Goal: Check status: Check status

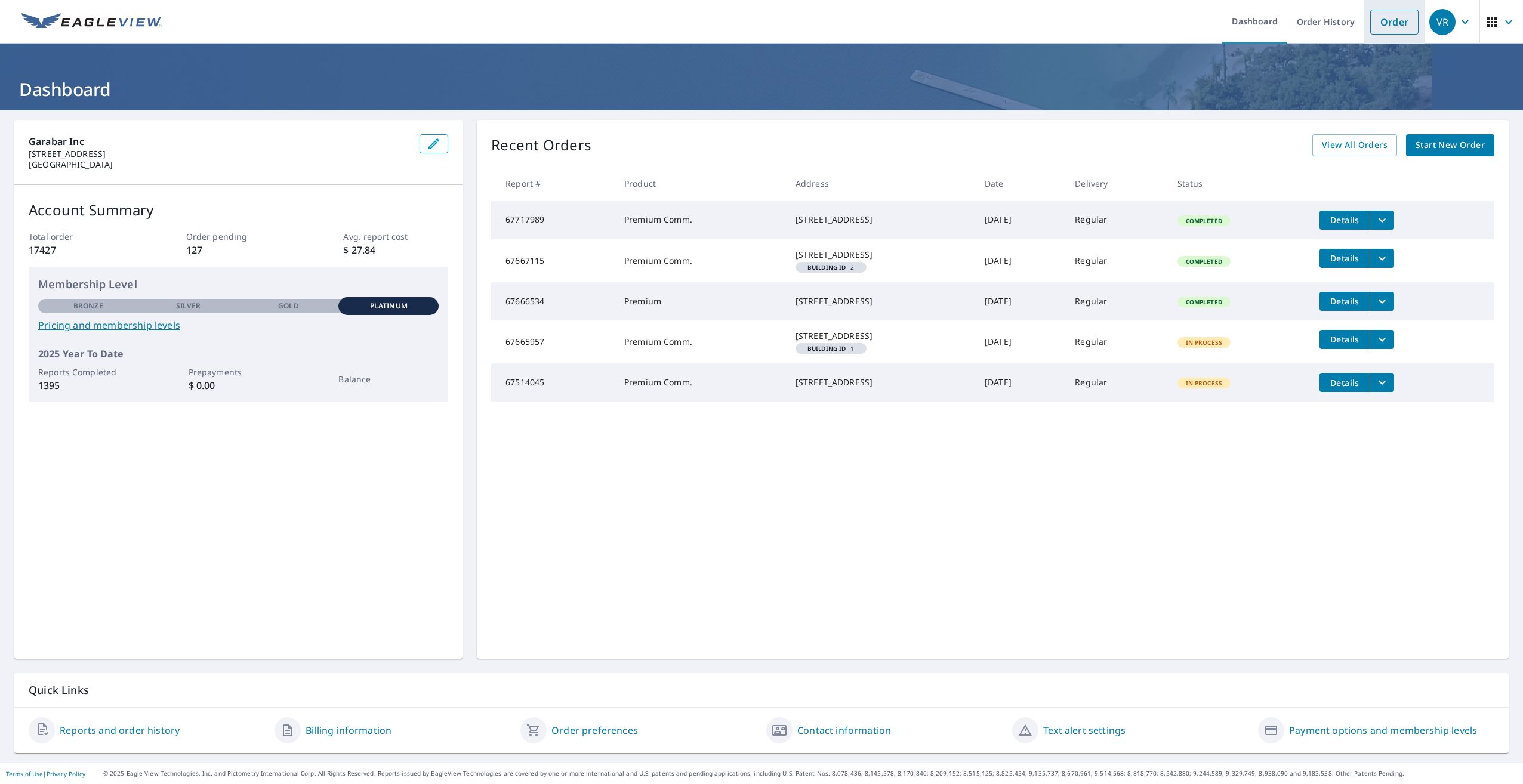
click at [1377, 27] on link "Order" at bounding box center [1394, 22] width 48 height 25
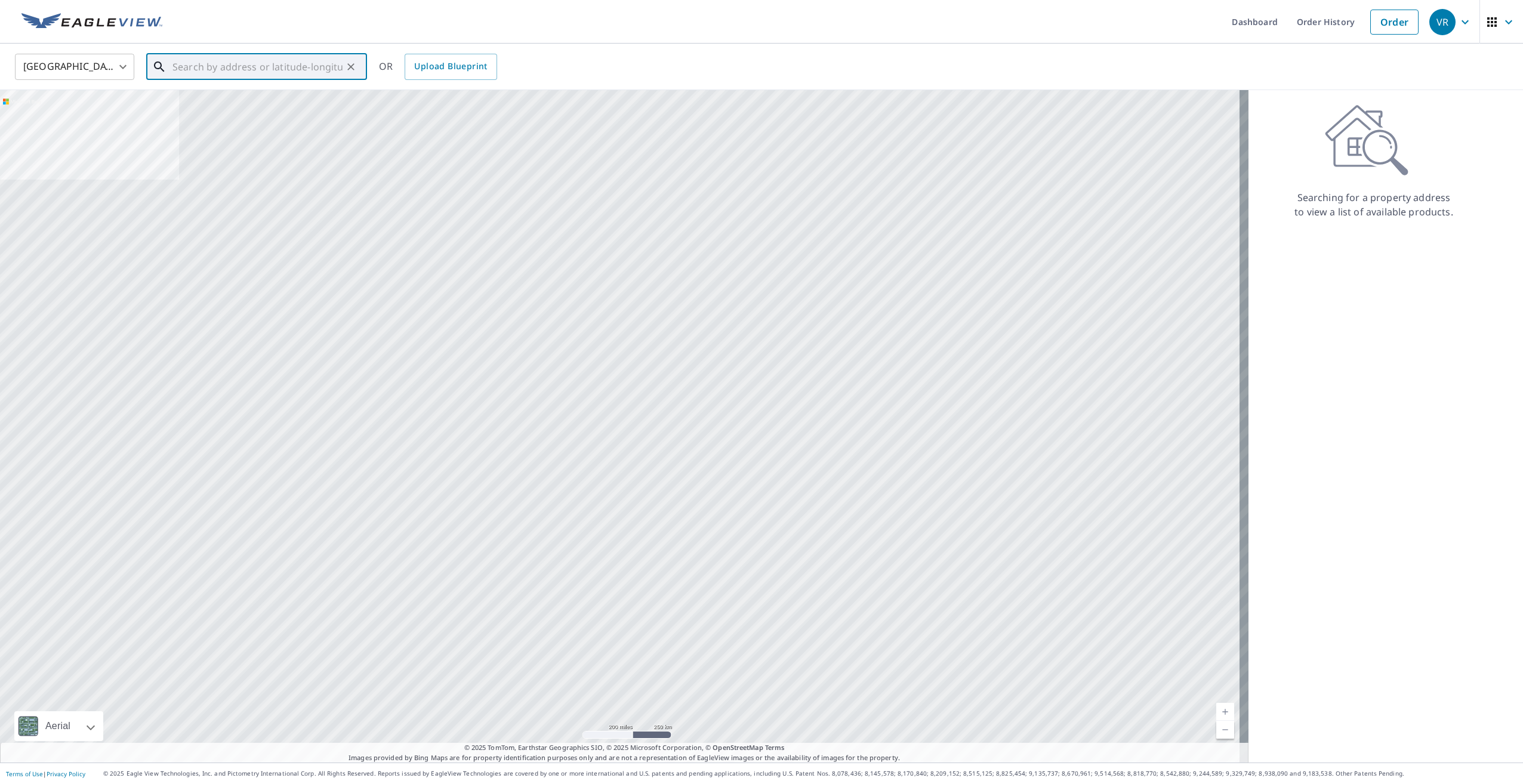
click at [223, 65] on input "text" at bounding box center [257, 67] width 170 height 33
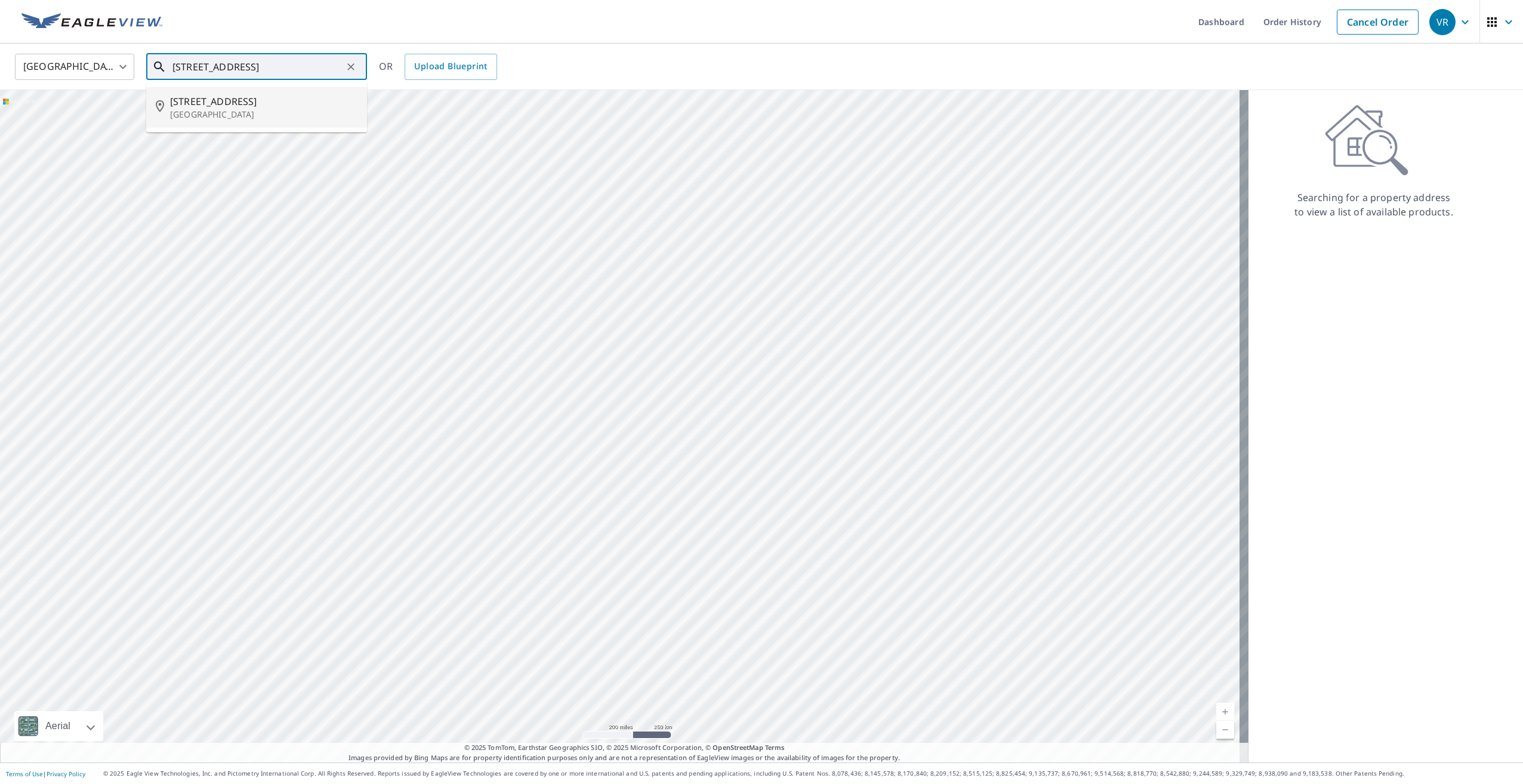
click at [211, 103] on span "[STREET_ADDRESS]" at bounding box center [264, 101] width 188 height 14
type input "[STREET_ADDRESS]"
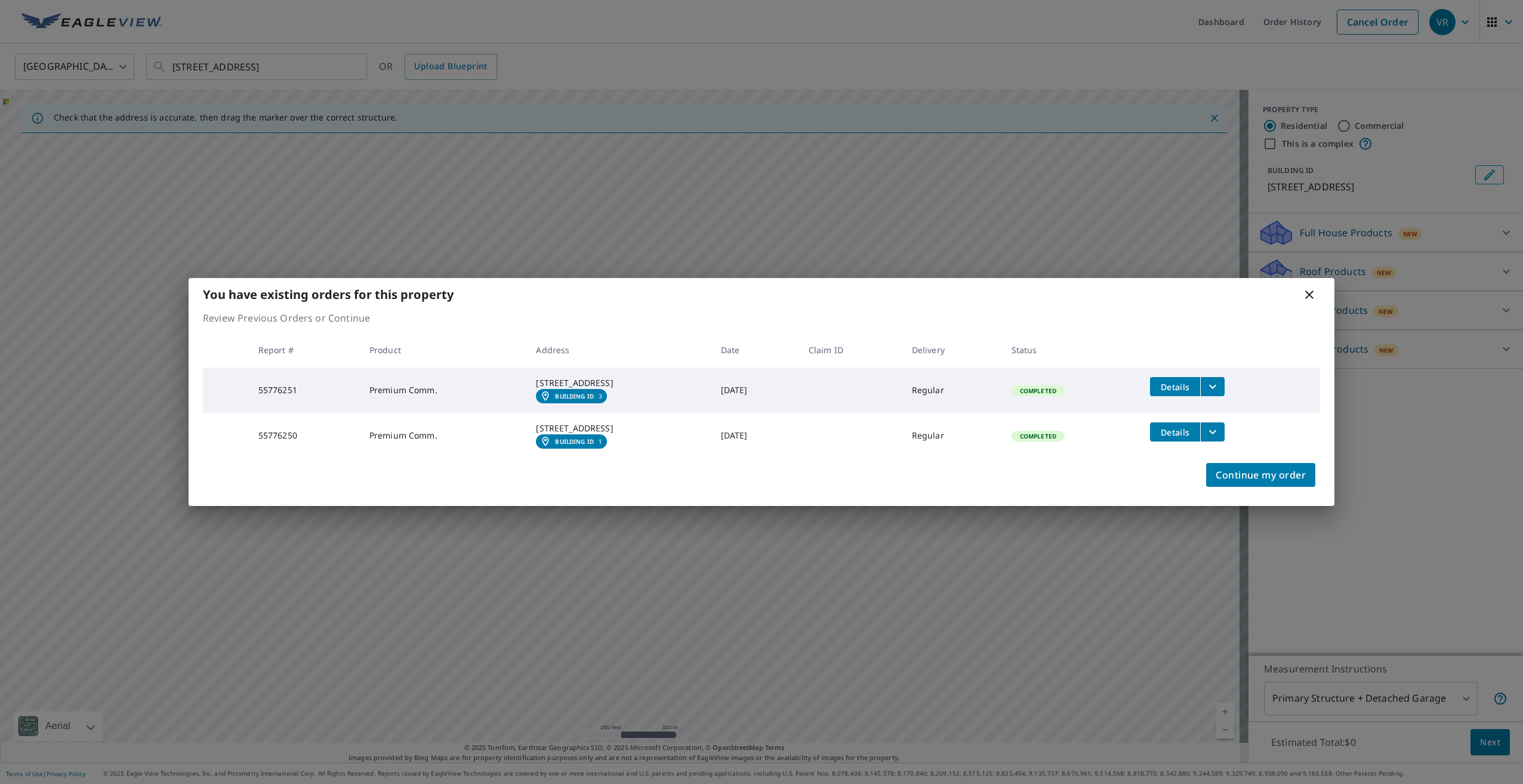
click at [1220, 380] on icon "filesDropdownBtn-55776251" at bounding box center [1212, 386] width 14 height 14
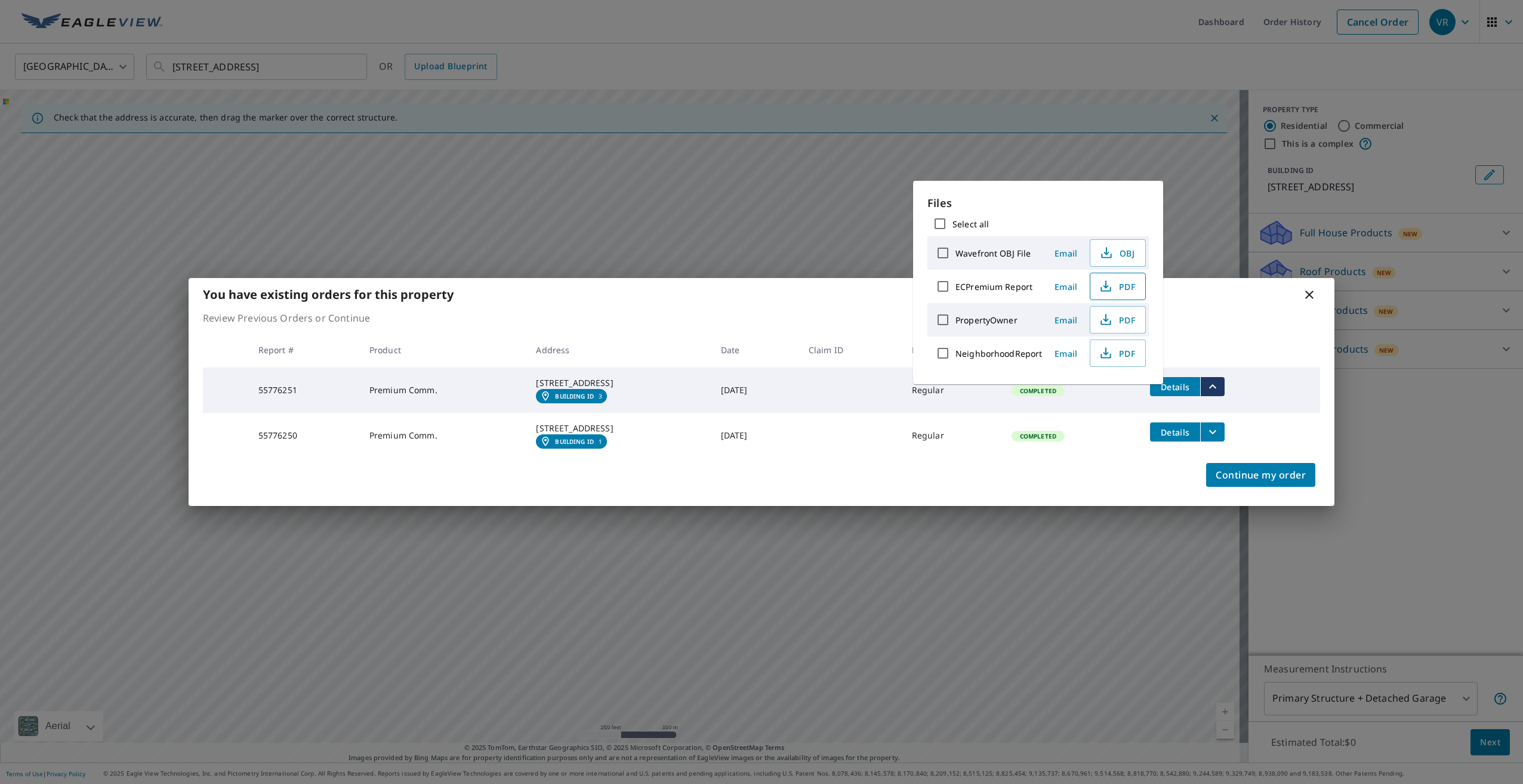
click at [1117, 289] on span "PDF" at bounding box center [1117, 286] width 38 height 14
click at [1216, 432] on icon "filesDropdownBtn-55776250" at bounding box center [1212, 432] width 7 height 4
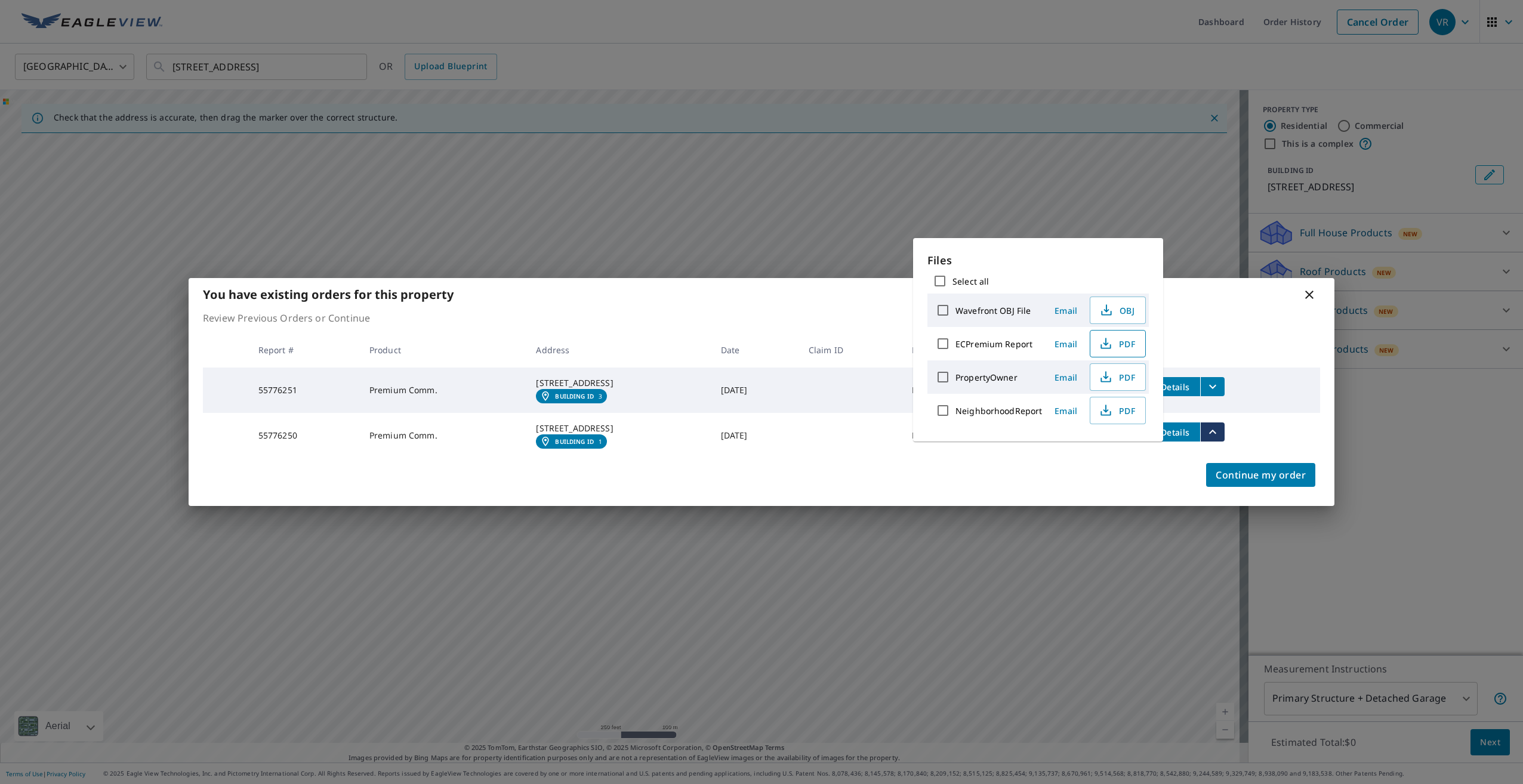
click at [1099, 343] on icon "button" at bounding box center [1105, 343] width 14 height 14
click at [1209, 51] on div "You have existing orders for this property Review Previous Orders or Continue R…" at bounding box center [761, 392] width 1523 height 784
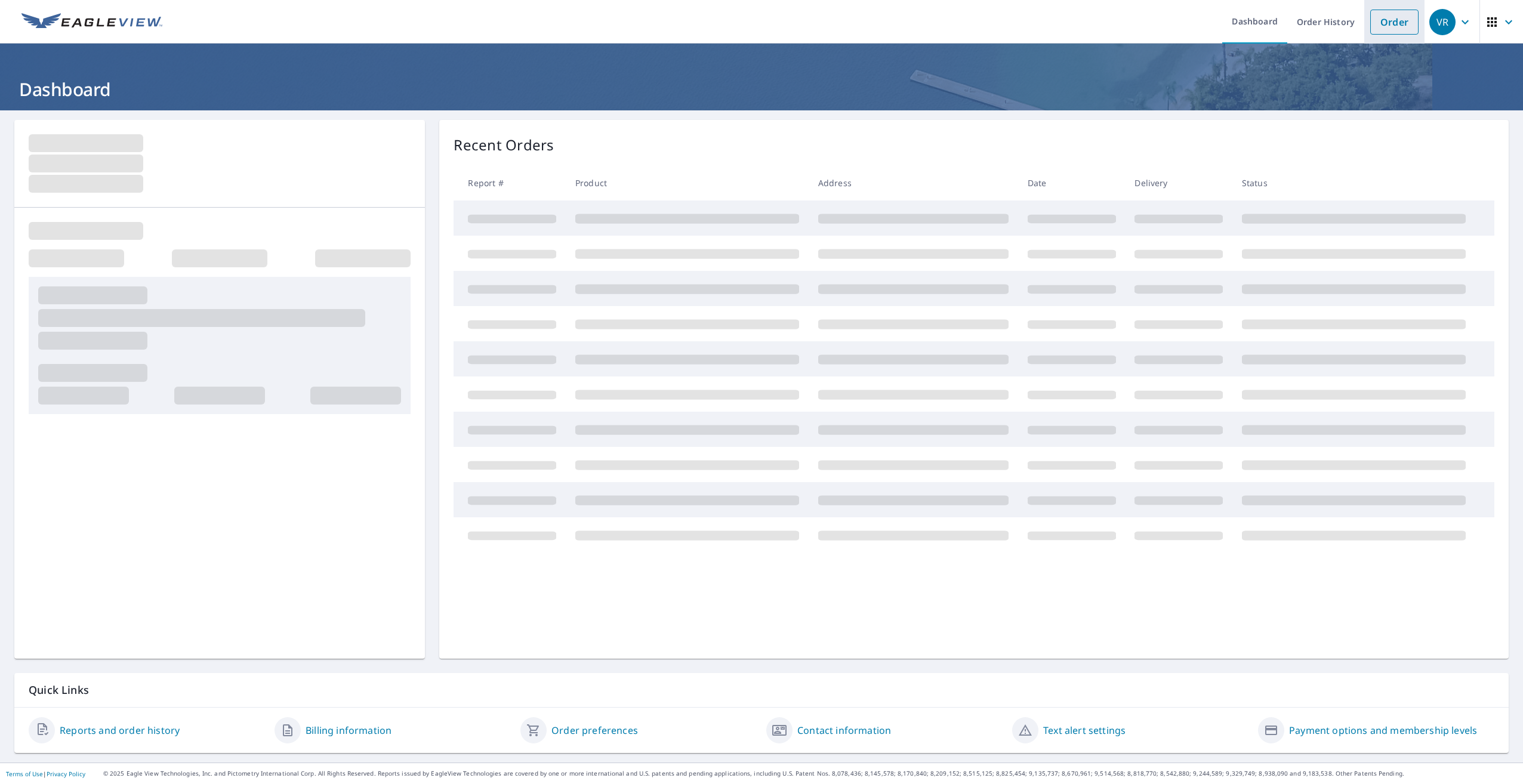
click at [1380, 24] on link "Order" at bounding box center [1394, 22] width 48 height 25
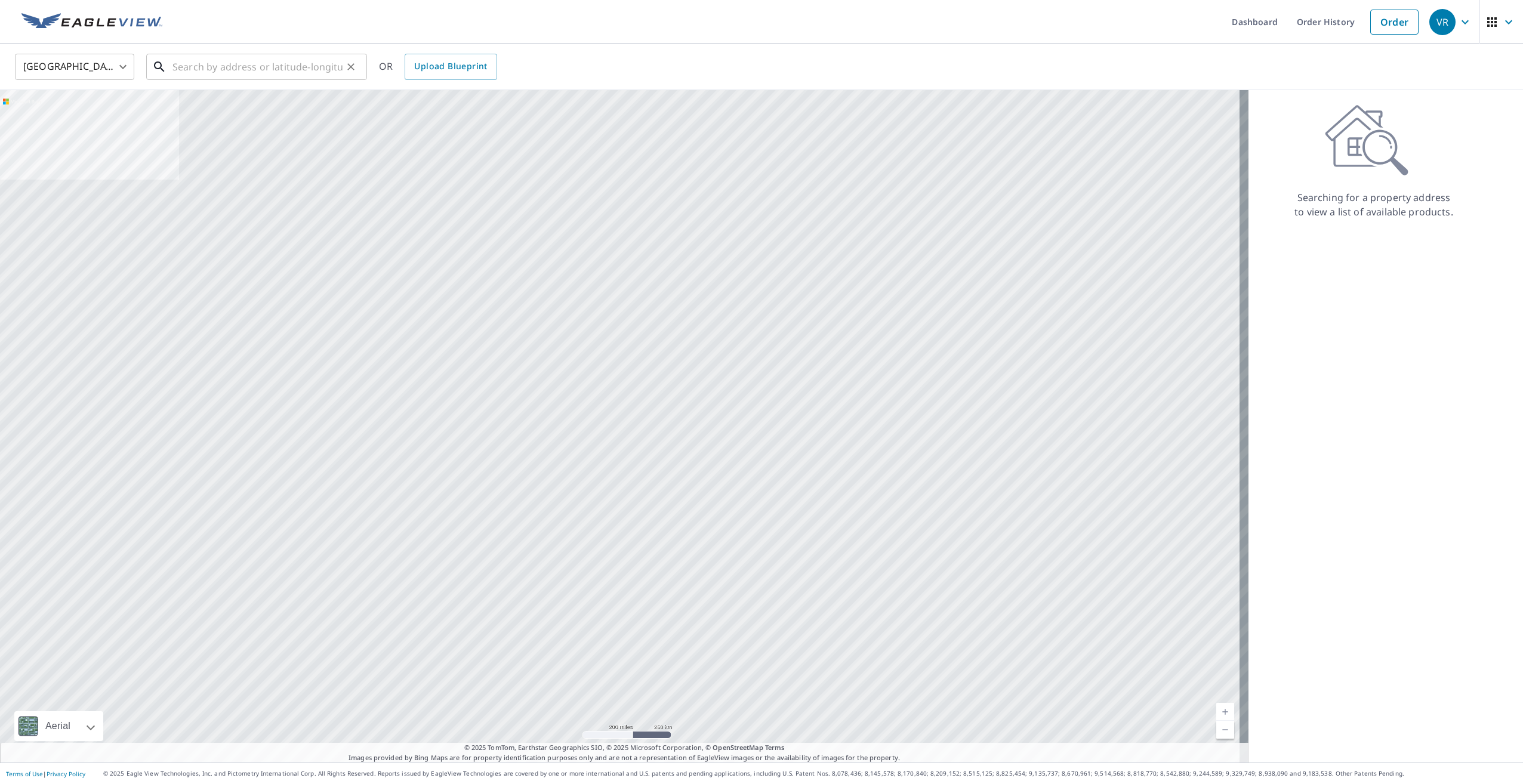
click at [227, 68] on input "text" at bounding box center [257, 67] width 170 height 33
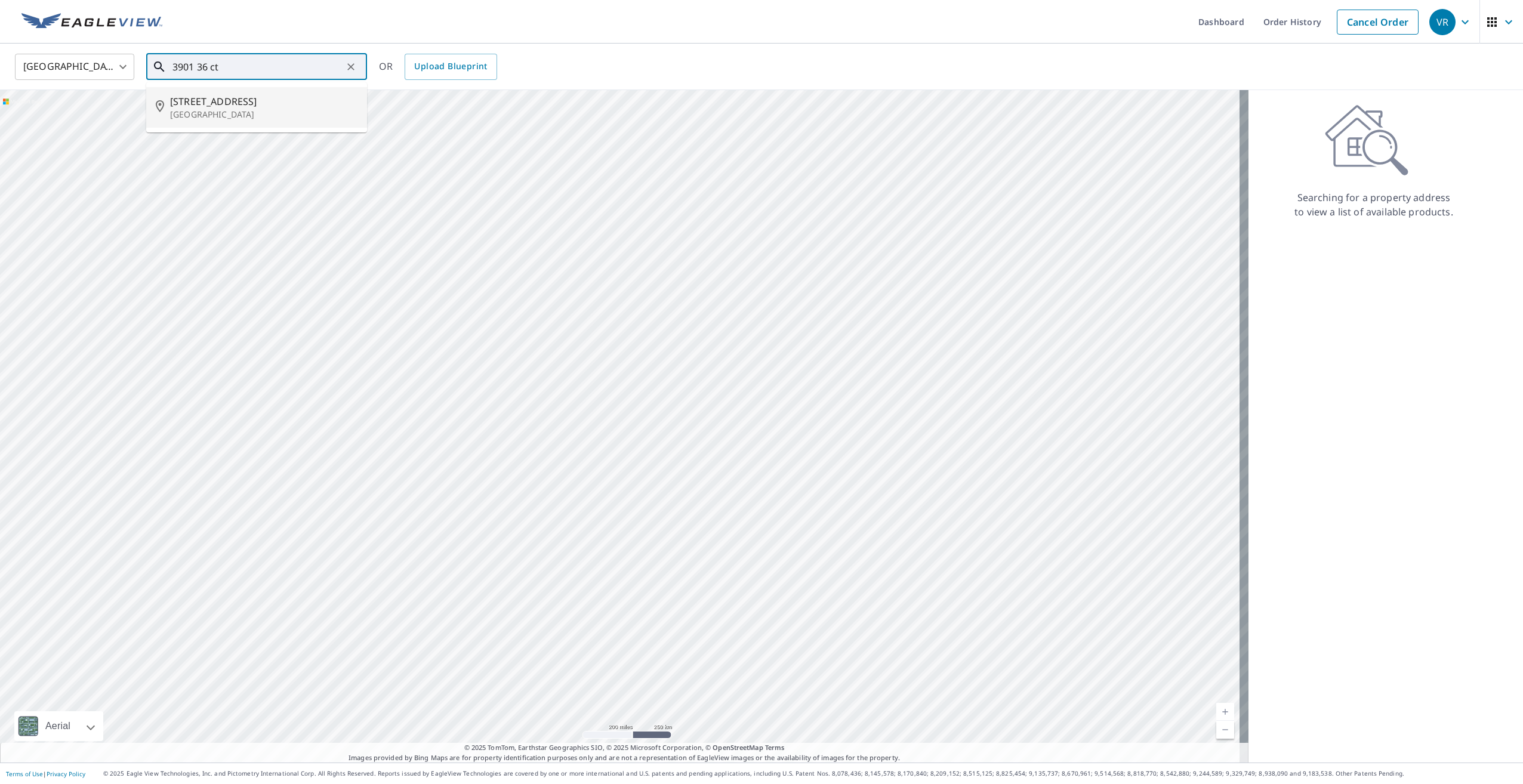
click at [208, 104] on span "[STREET_ADDRESS]" at bounding box center [264, 101] width 188 height 14
type input "[STREET_ADDRESS]"
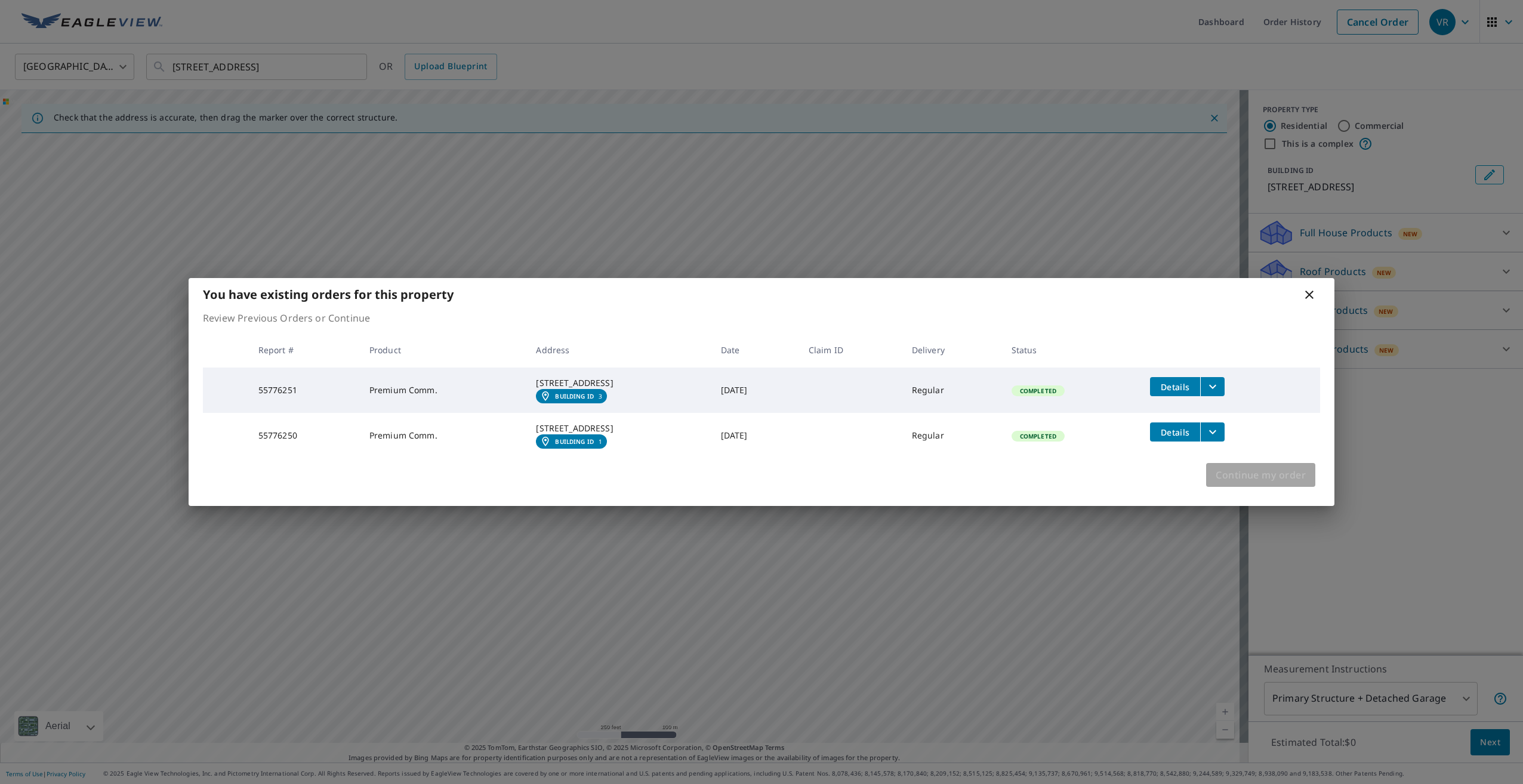
click at [1238, 483] on span "Continue my order" at bounding box center [1261, 475] width 90 height 17
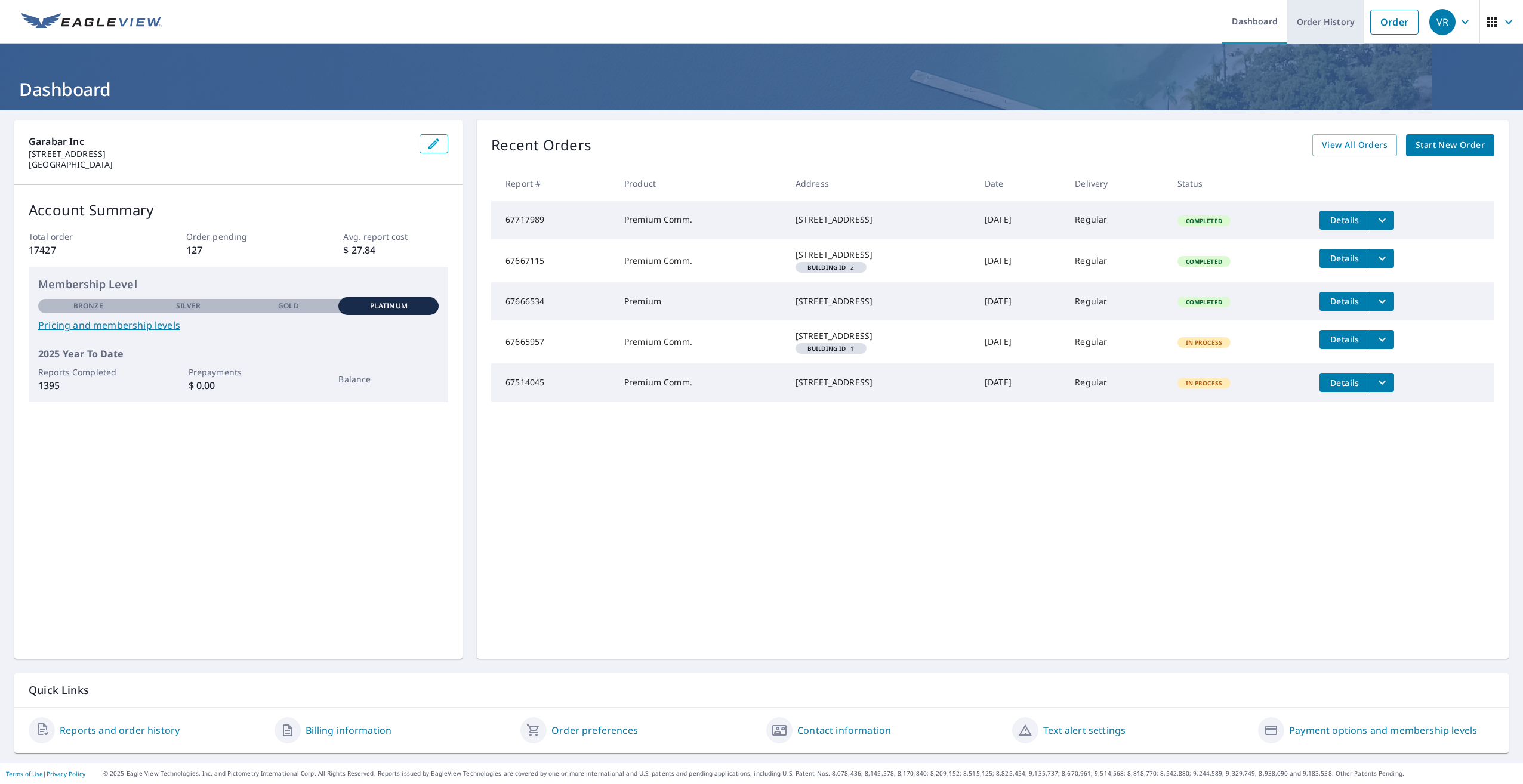
click at [1330, 22] on link "Order History" at bounding box center [1325, 22] width 77 height 44
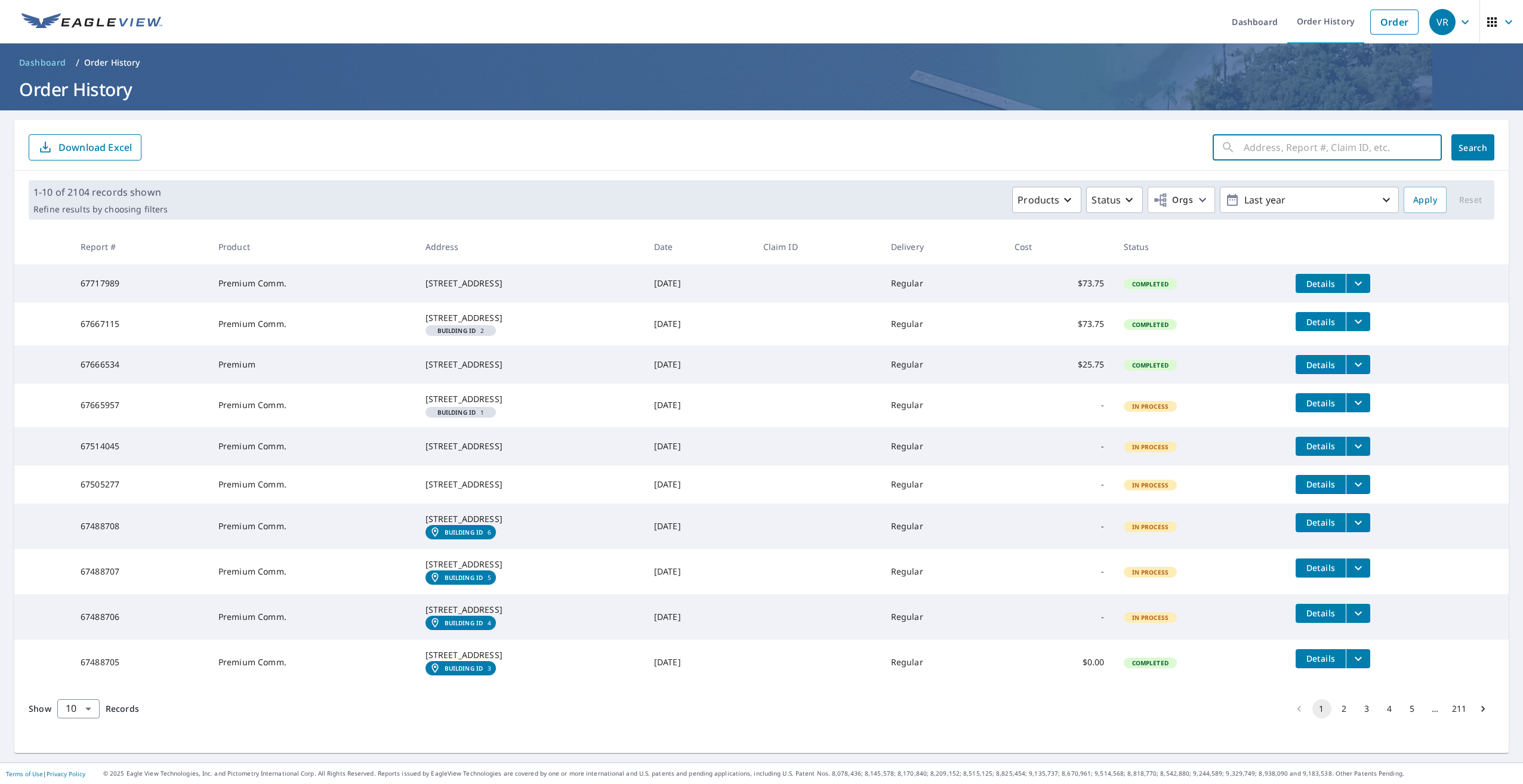
click at [1259, 146] on input "text" at bounding box center [1342, 148] width 198 height 33
type input "[STREET_ADDRESS]"
click at [1479, 152] on button "Search" at bounding box center [1473, 147] width 43 height 27
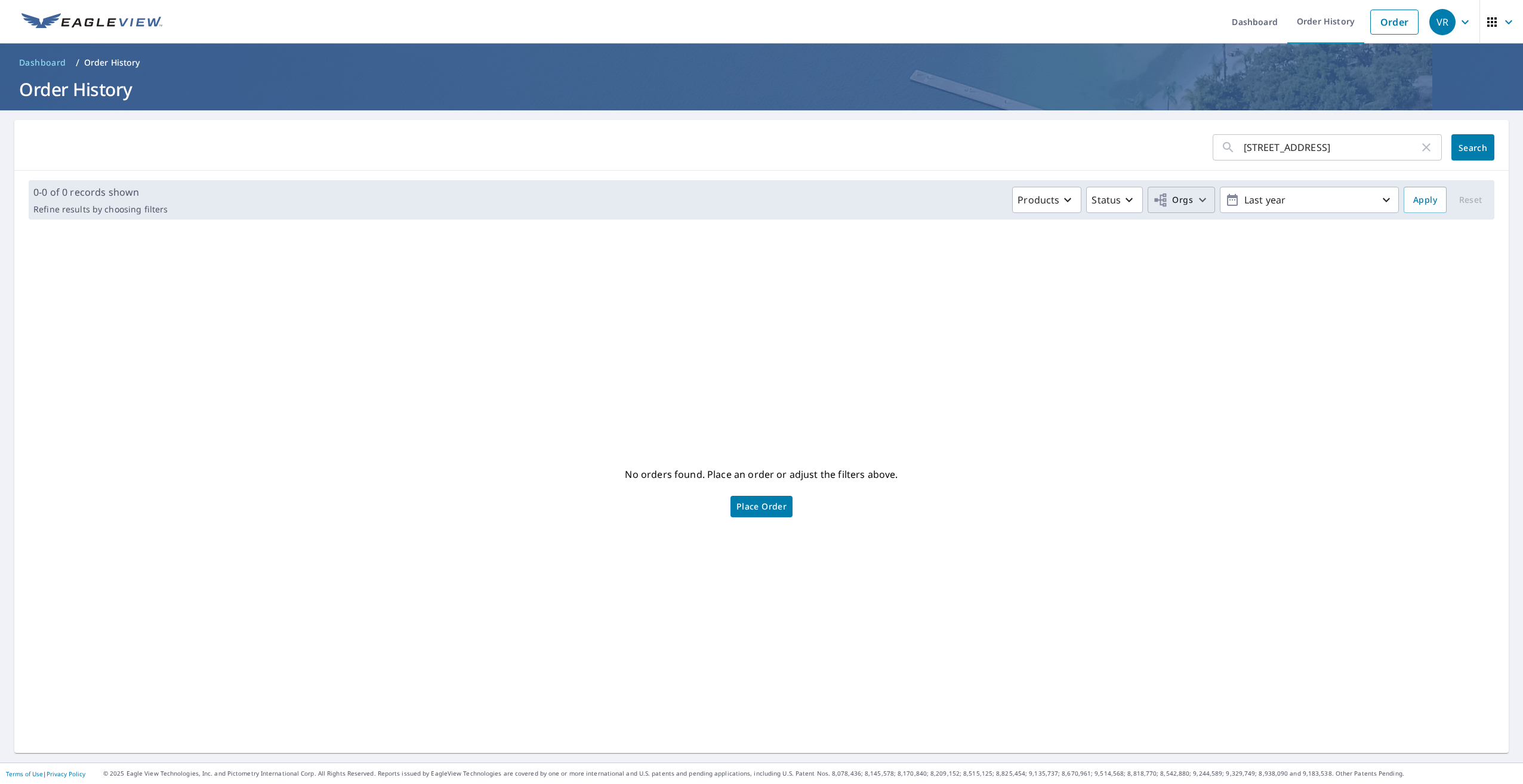
click at [1199, 199] on icon "button" at bounding box center [1203, 200] width 7 height 4
click at [1195, 199] on icon "button" at bounding box center [1202, 199] width 14 height 14
click at [1379, 199] on icon "button" at bounding box center [1386, 199] width 14 height 14
click at [1256, 340] on p "Custom" at bounding box center [1261, 338] width 36 height 14
click at [1227, 196] on icon "button" at bounding box center [1232, 199] width 10 height 12
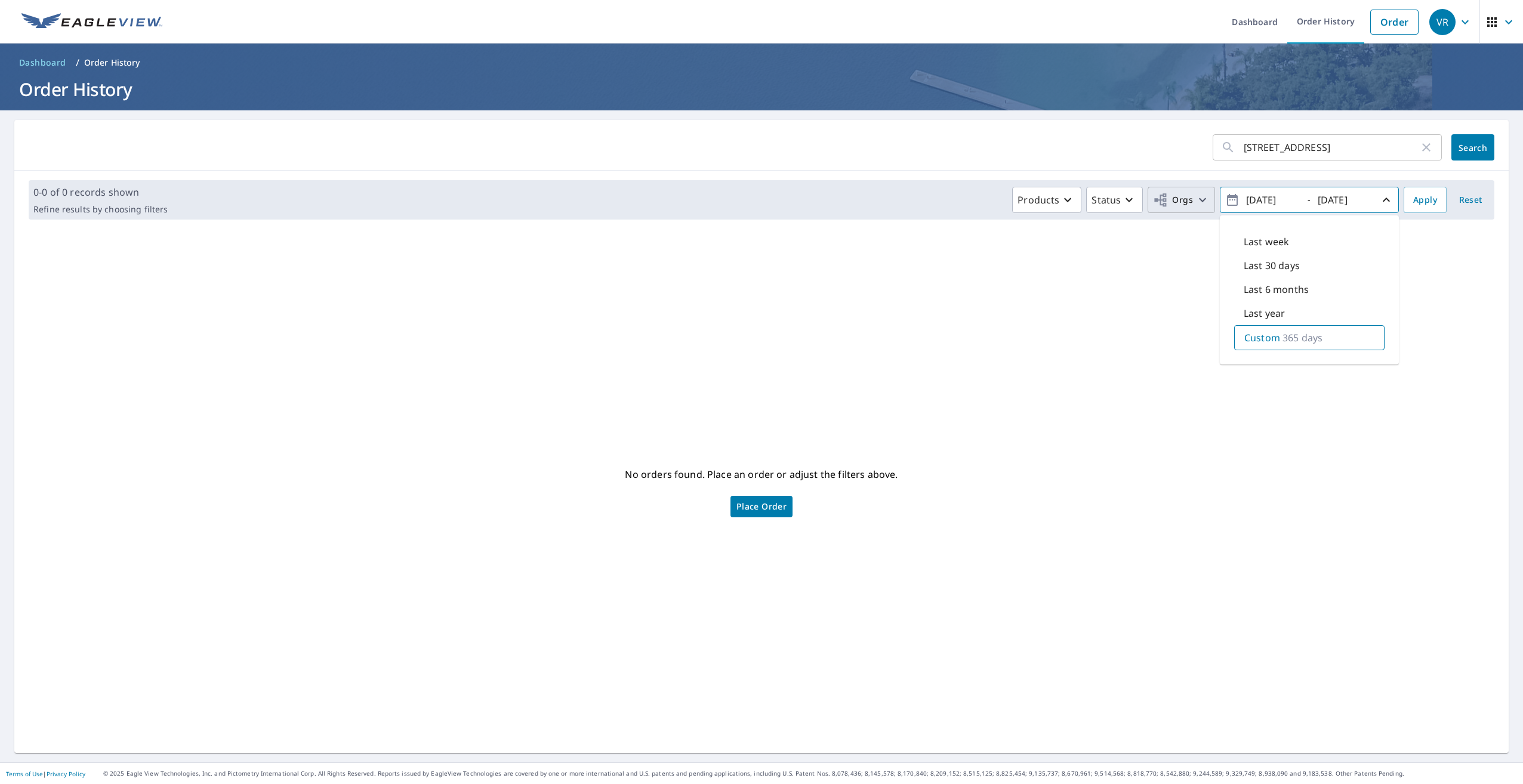
click at [1225, 194] on icon "button" at bounding box center [1232, 199] width 14 height 14
click at [1288, 191] on input "[DATE]" at bounding box center [1271, 199] width 59 height 19
click at [1259, 198] on input "[DATE]" at bounding box center [1271, 199] width 59 height 19
type input "[DATE]"
click at [1360, 198] on input "[DATE]" at bounding box center [1343, 199] width 59 height 19
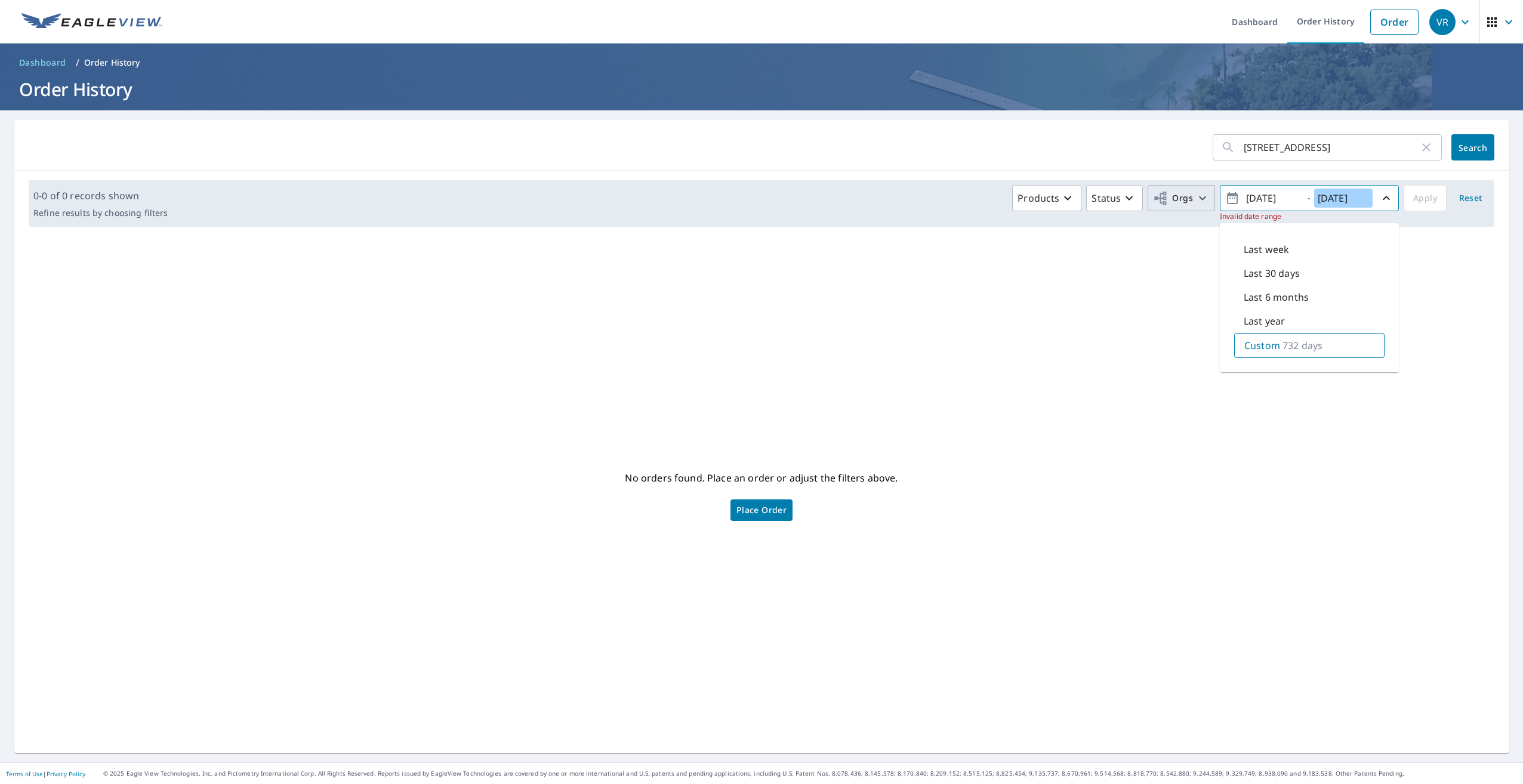
click at [1330, 197] on input "[DATE]" at bounding box center [1343, 198] width 59 height 19
type input "[DATE]"
click at [1461, 143] on span "Search" at bounding box center [1472, 148] width 24 height 11
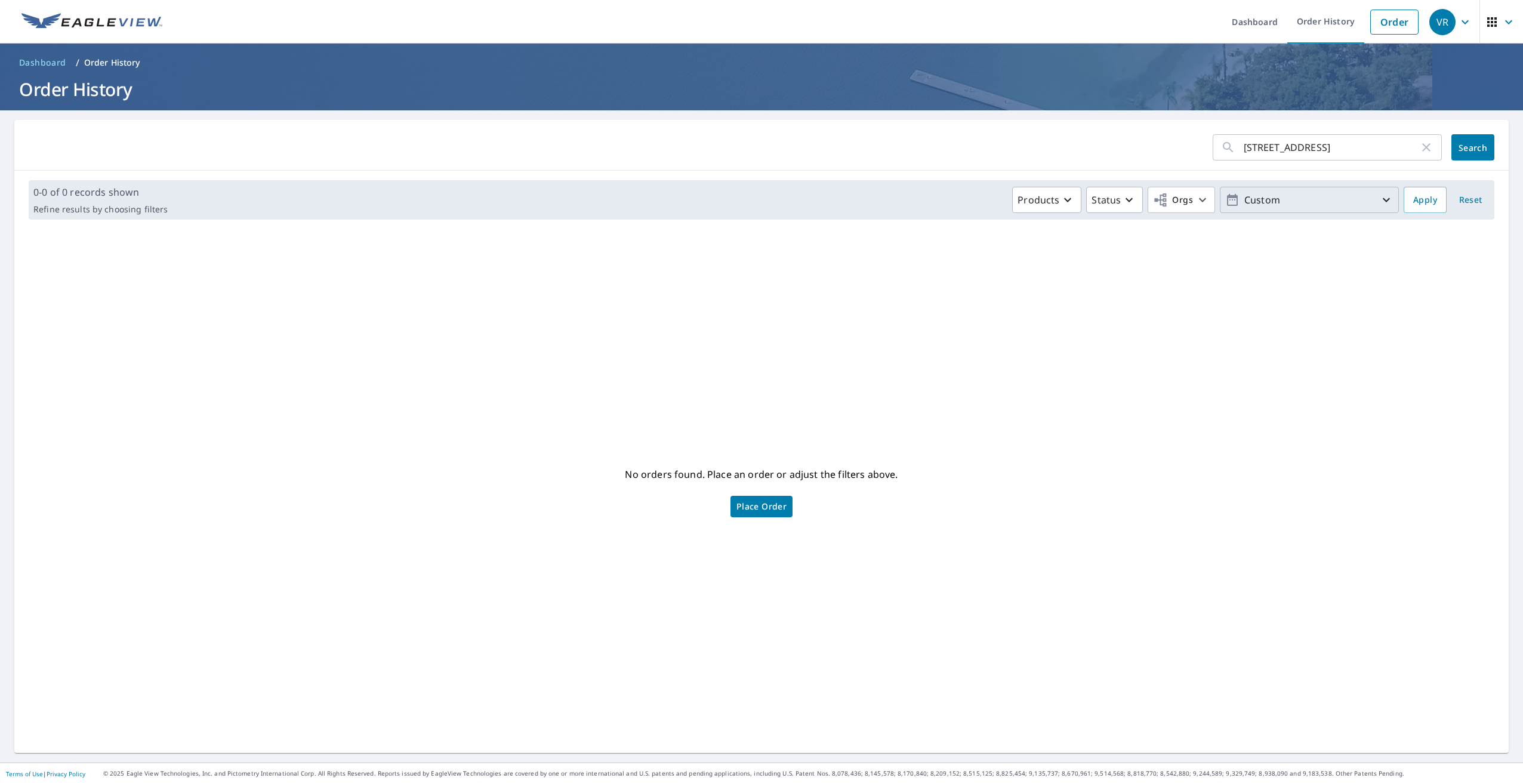
click at [1380, 202] on icon "button" at bounding box center [1386, 199] width 14 height 14
click at [1413, 203] on span "Apply" at bounding box center [1425, 200] width 24 height 15
click at [1371, 22] on link "Order" at bounding box center [1394, 22] width 48 height 25
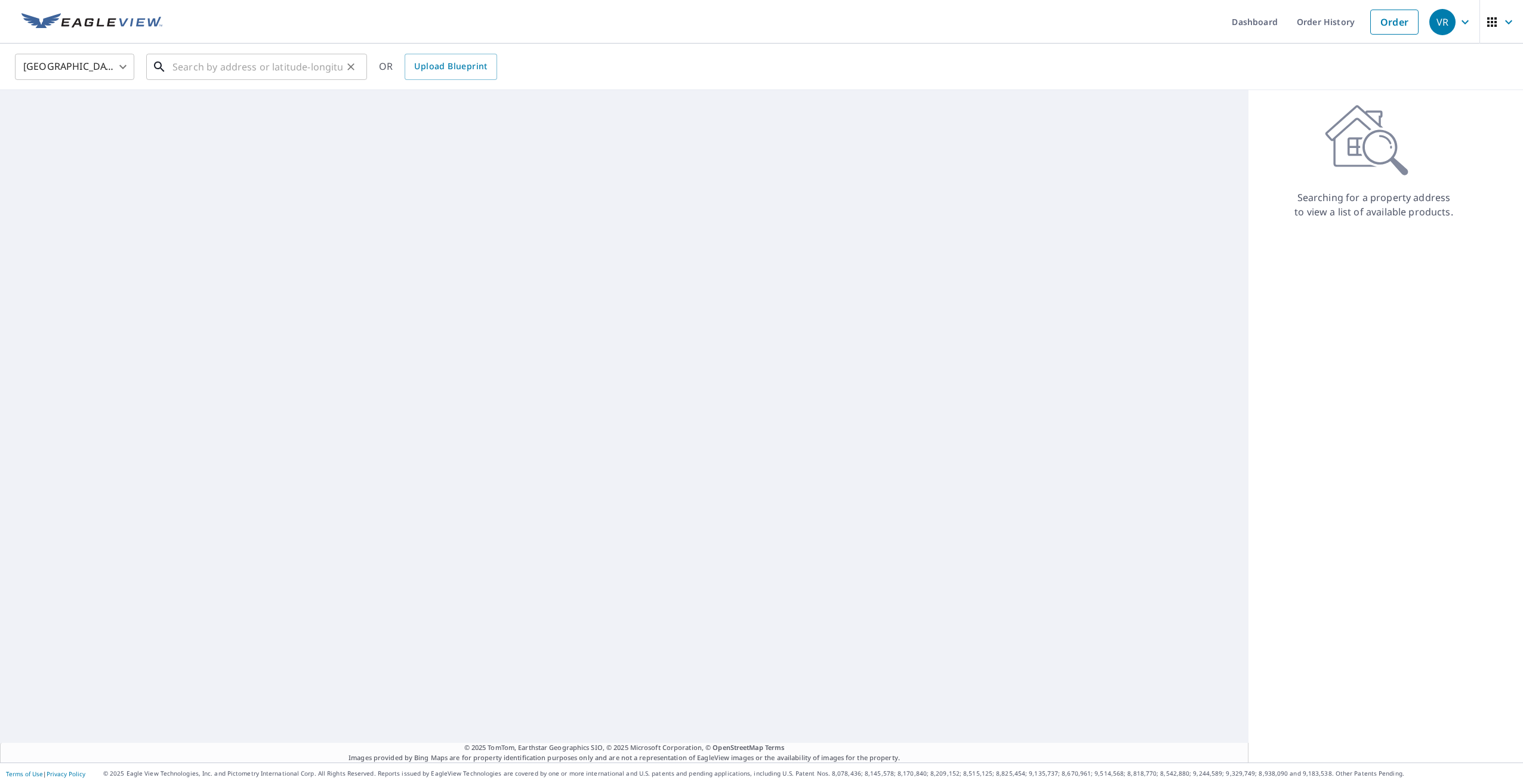
click at [223, 71] on input "text" at bounding box center [257, 67] width 170 height 33
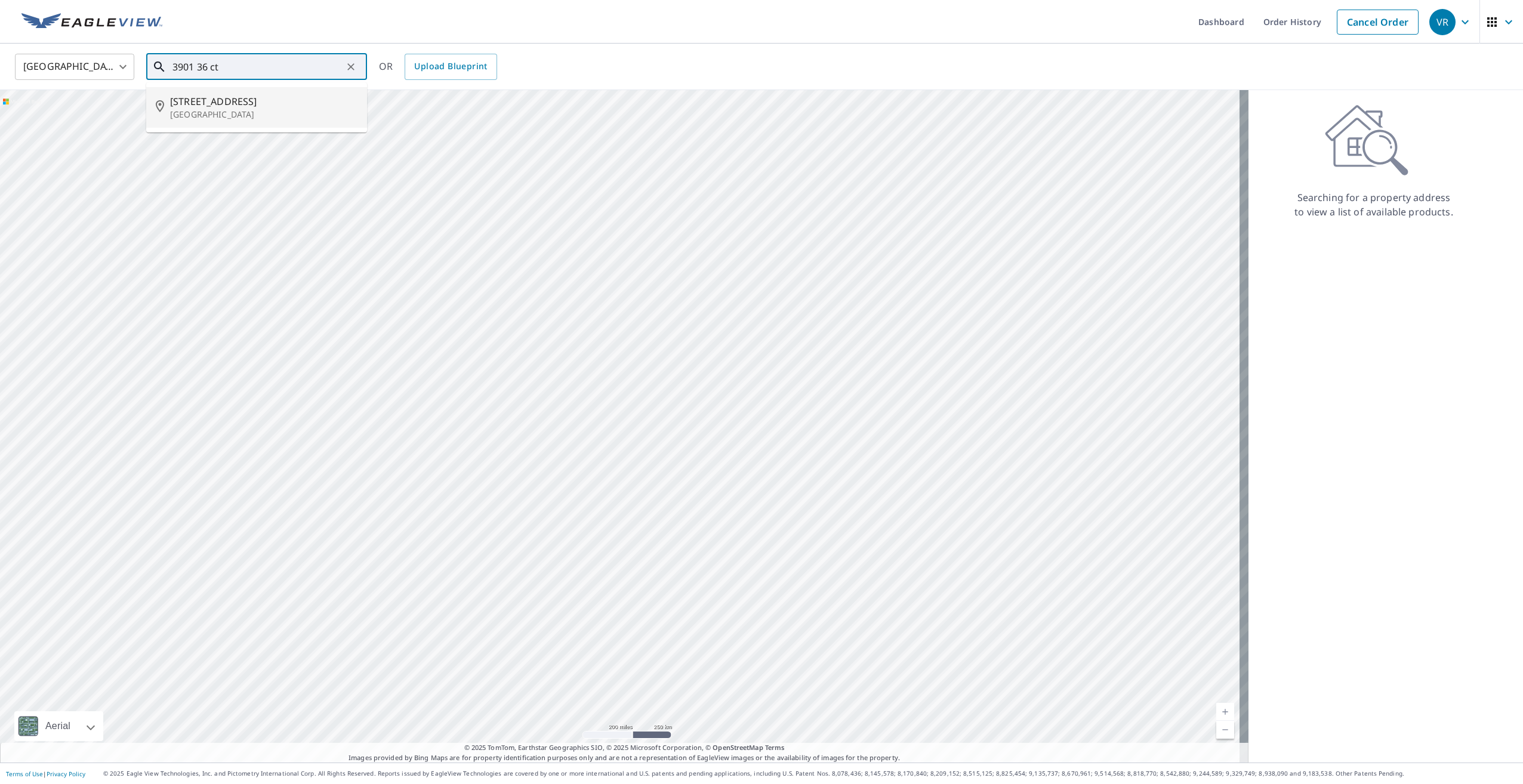
click at [240, 113] on p "[GEOGRAPHIC_DATA]" at bounding box center [264, 114] width 188 height 12
type input "[STREET_ADDRESS]"
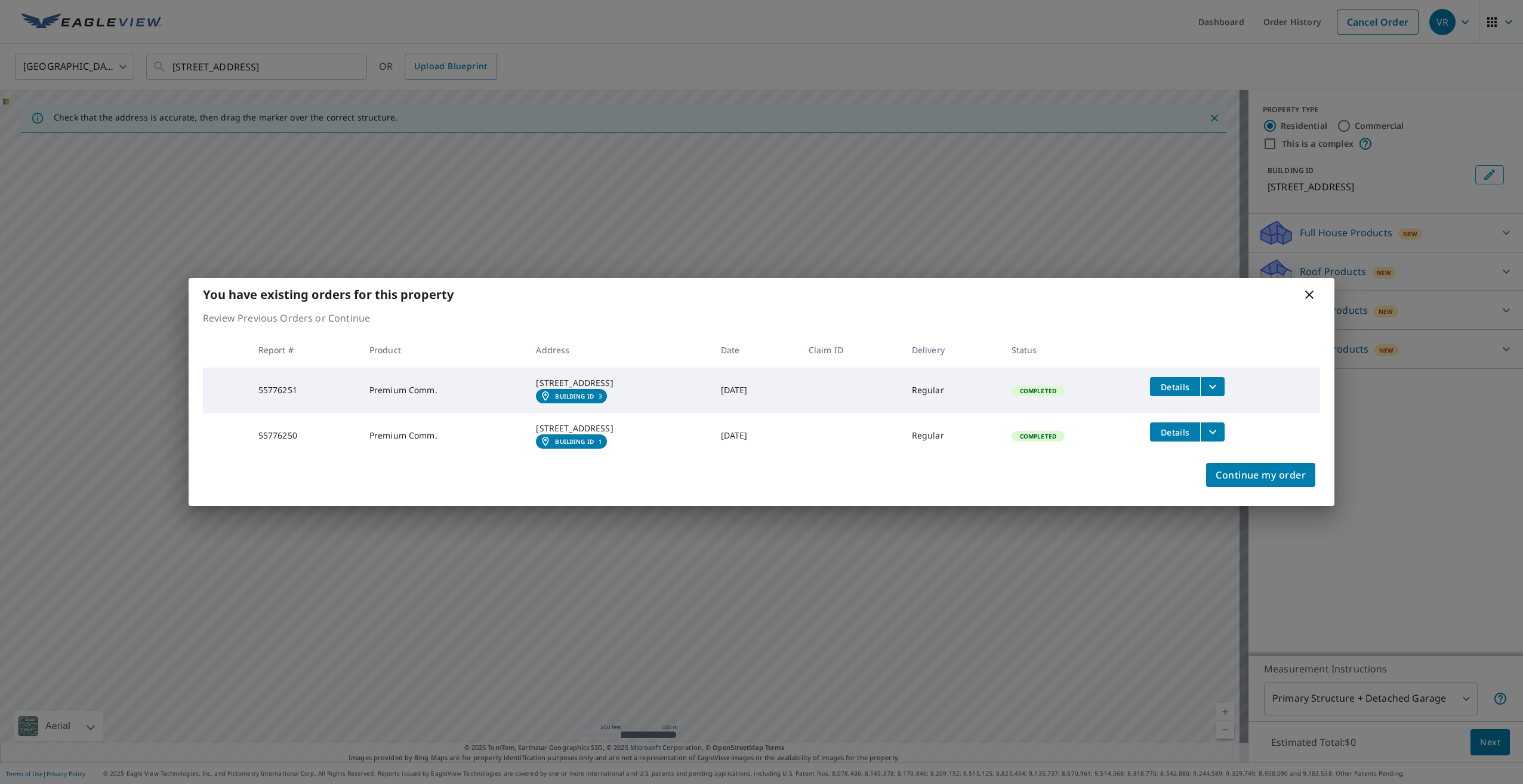
click at [1220, 380] on icon "filesDropdownBtn-55776251" at bounding box center [1212, 386] width 14 height 14
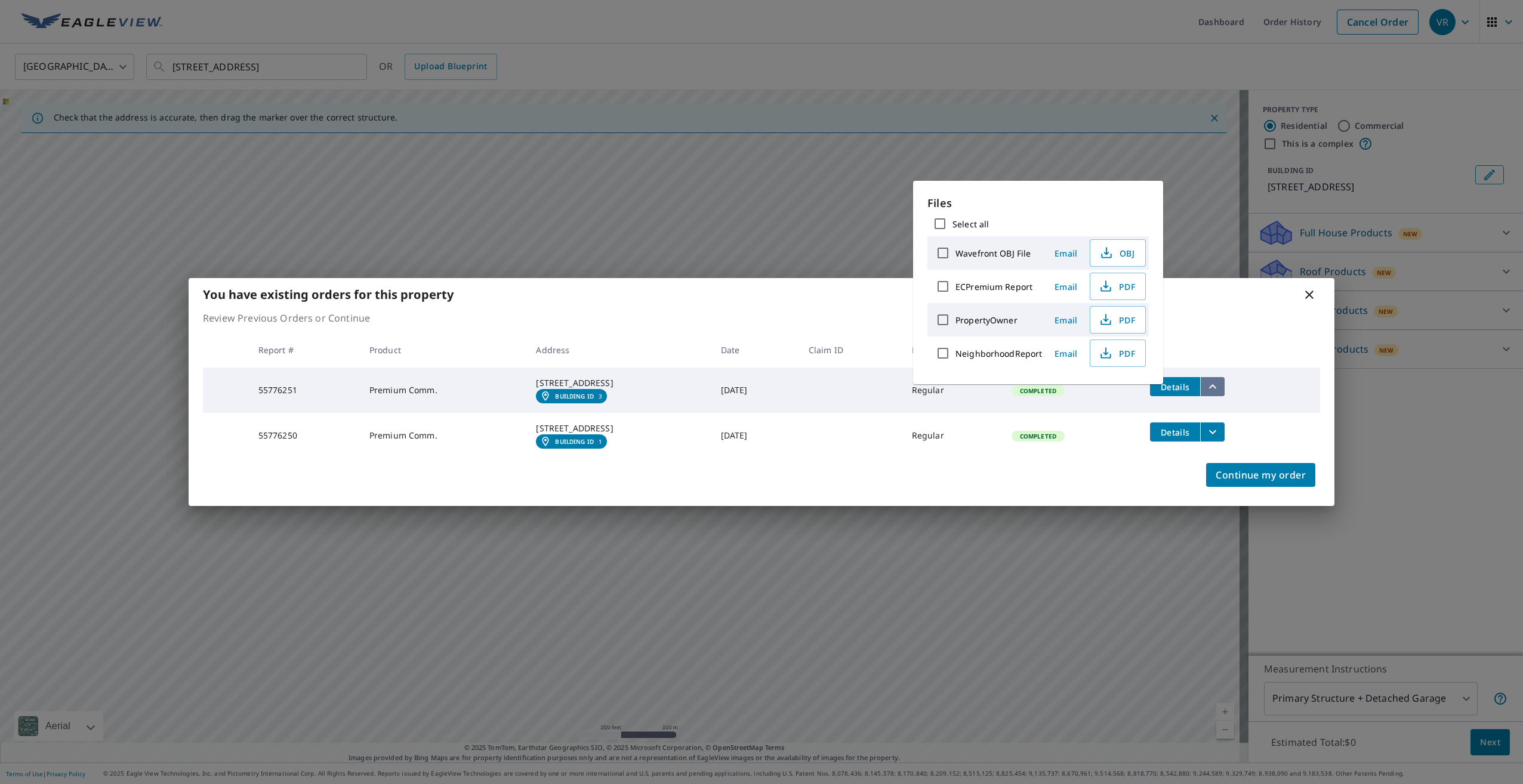
click at [1220, 380] on icon "filesDropdownBtn-55776251" at bounding box center [1212, 386] width 14 height 14
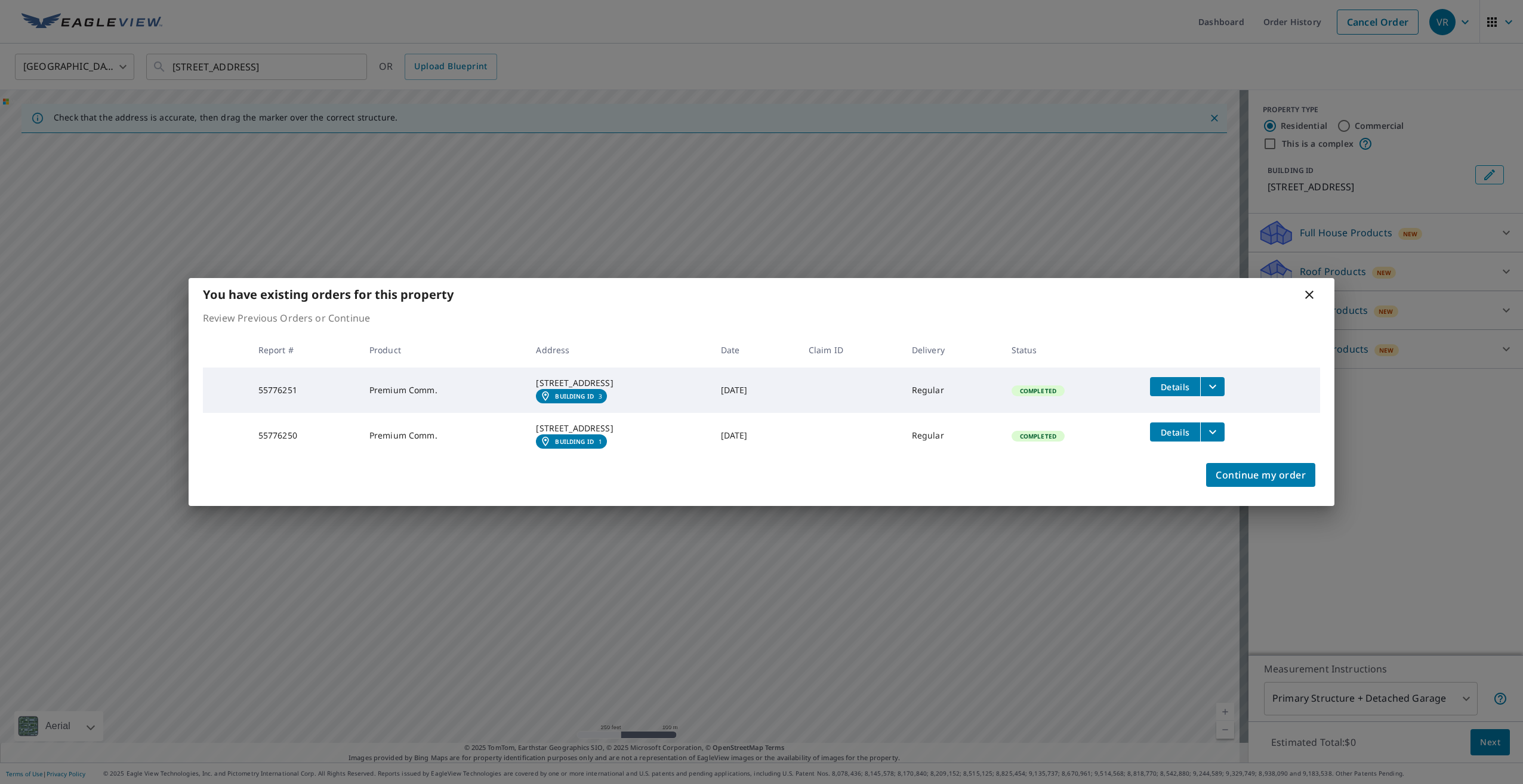
click at [591, 98] on div "You have existing orders for this property Review Previous Orders or Continue R…" at bounding box center [761, 392] width 1523 height 784
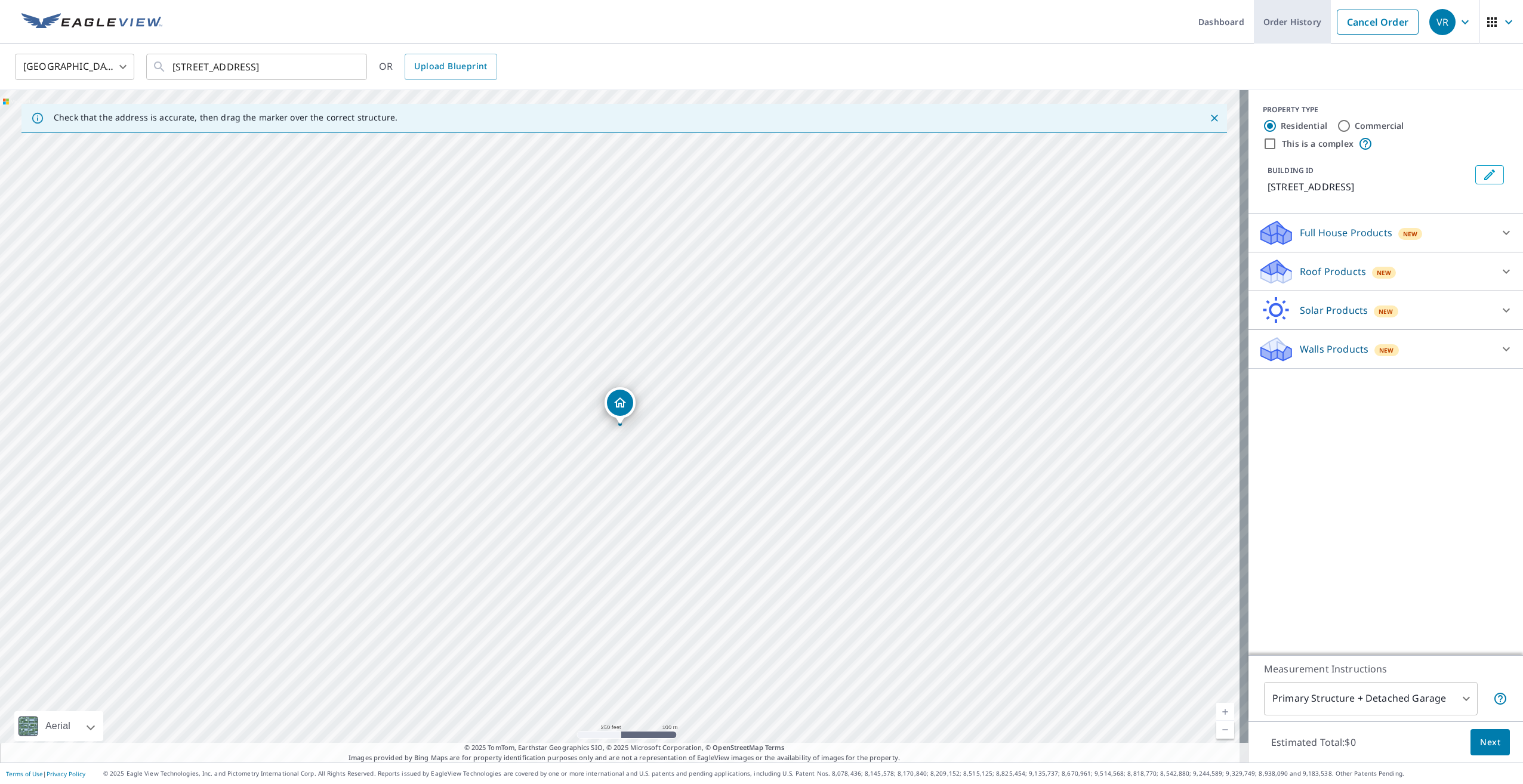
click at [1283, 28] on link "Order History" at bounding box center [1292, 22] width 77 height 44
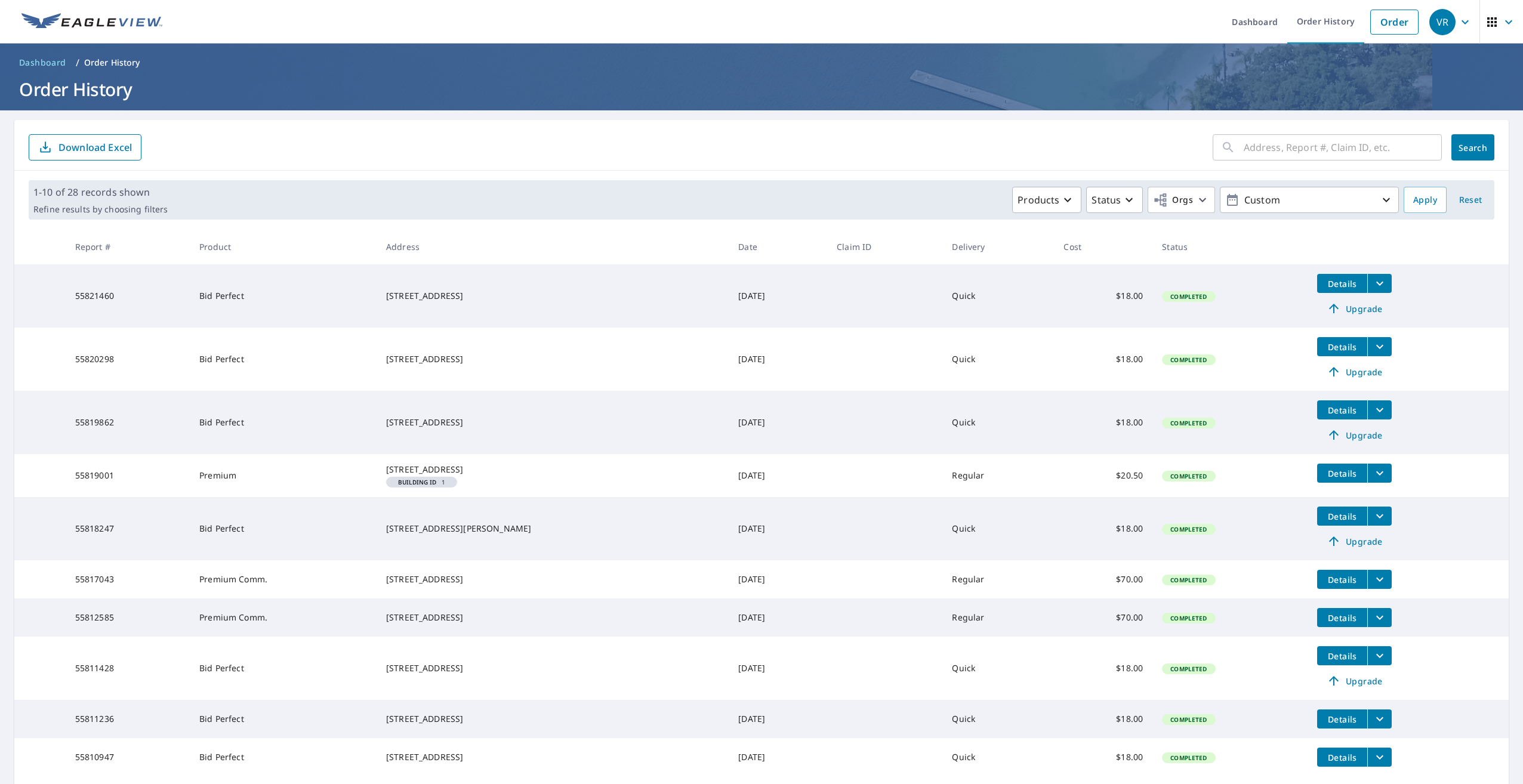
click at [1287, 145] on input "text" at bounding box center [1342, 148] width 198 height 33
type input "55776252"
click at [1469, 146] on span "Search" at bounding box center [1472, 148] width 24 height 11
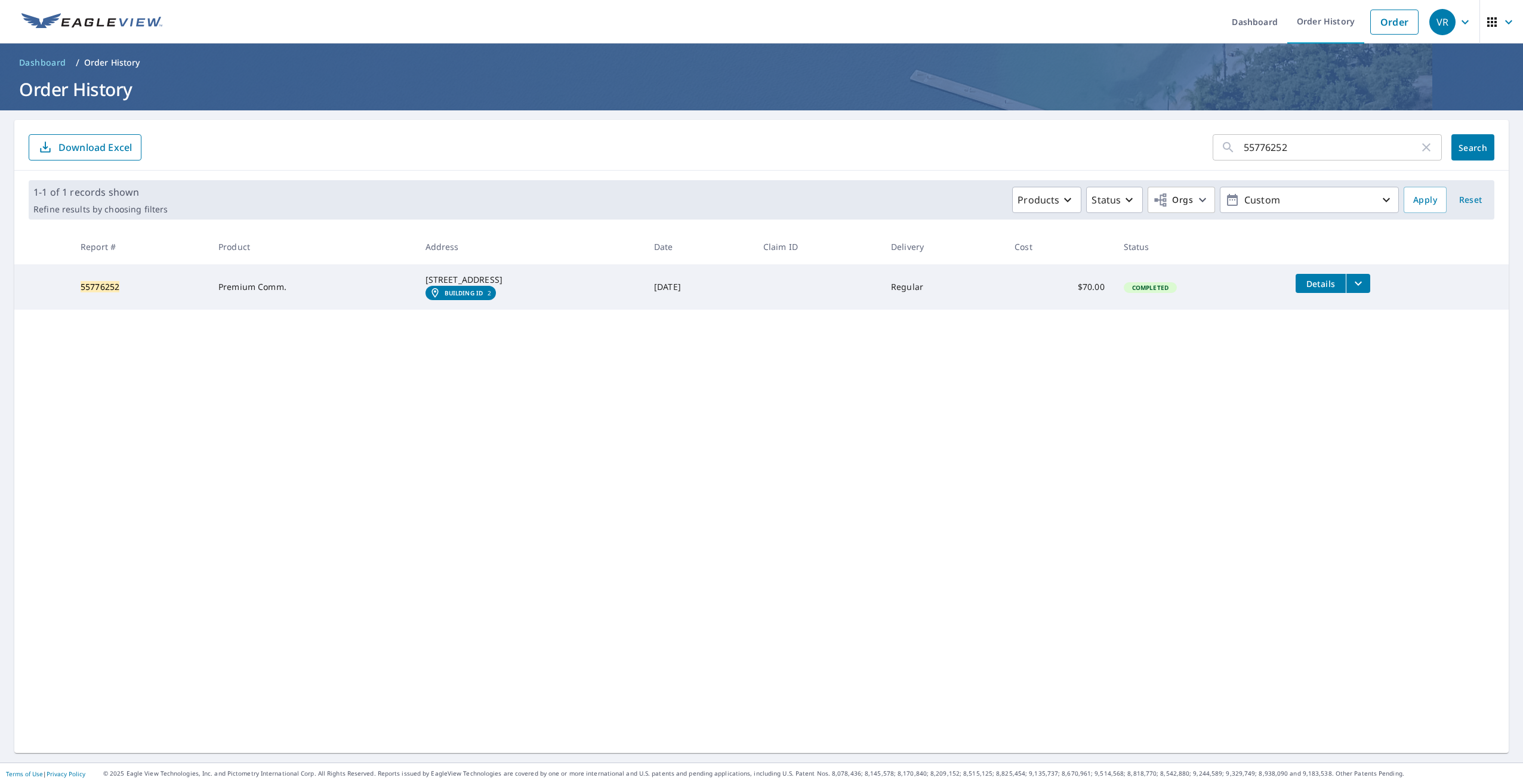
click at [1366, 283] on icon "filesDropdownBtn-55776252" at bounding box center [1358, 283] width 14 height 14
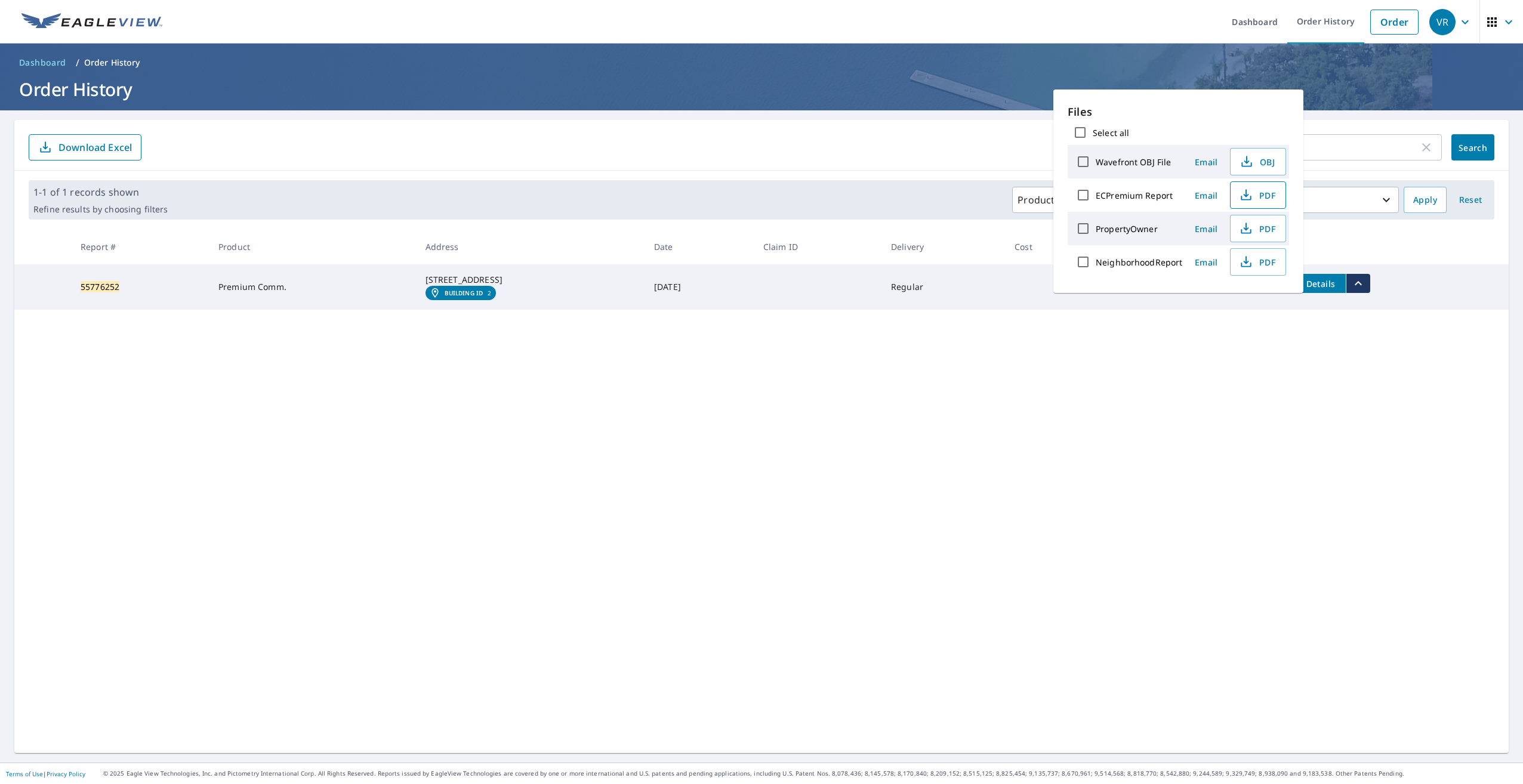
click at [1241, 196] on icon "button" at bounding box center [1246, 194] width 14 height 14
